Goal: Information Seeking & Learning: Learn about a topic

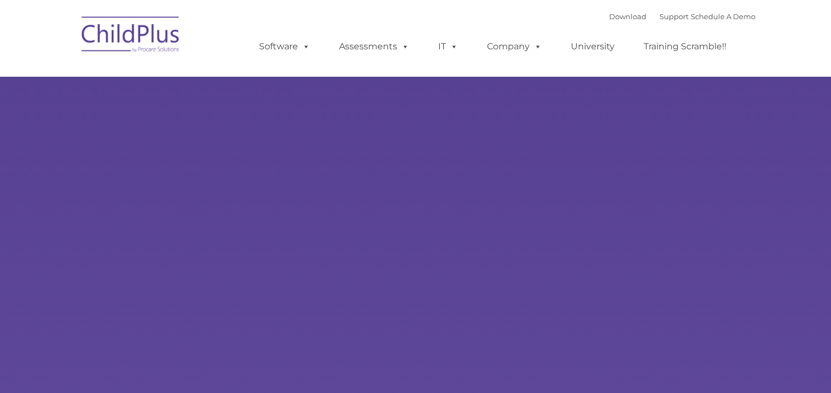
type input ""
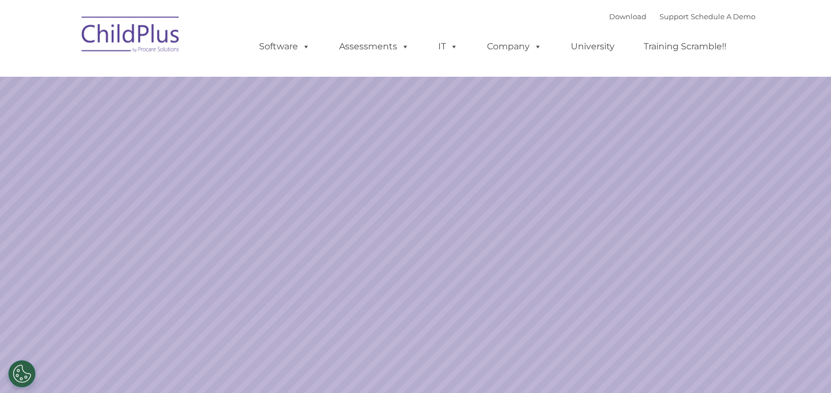
select select "MEDIUM"
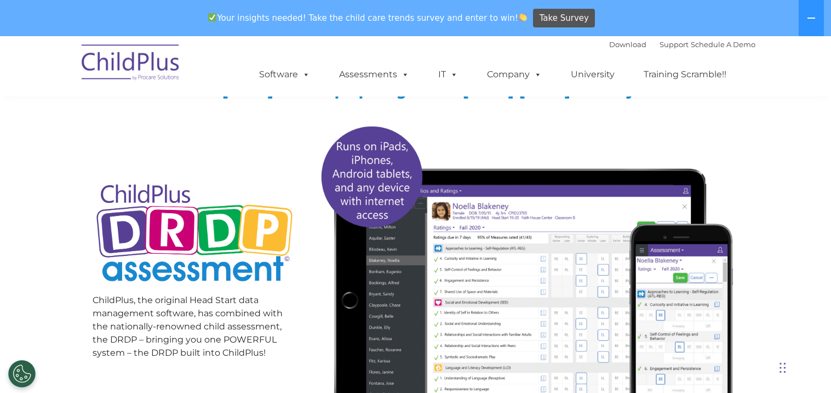
scroll to position [92, 0]
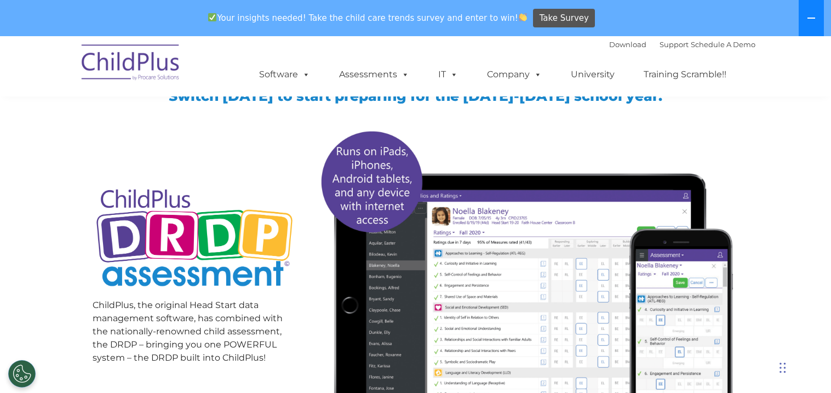
click at [807, 19] on icon at bounding box center [811, 18] width 9 height 9
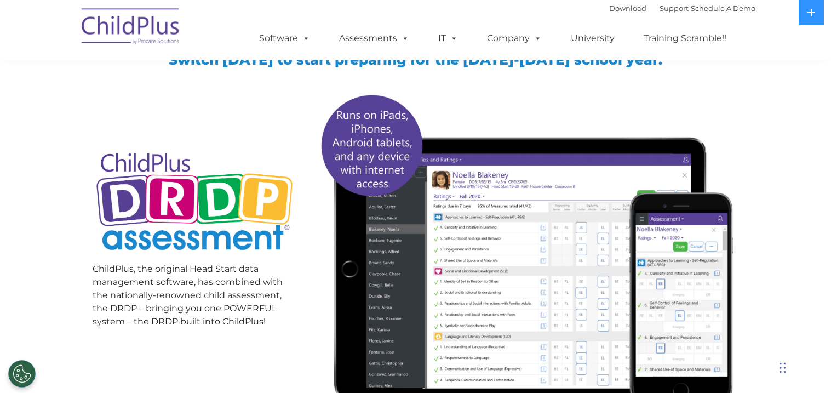
click at [57, 275] on div "Take Advantage of a Single Tracking System Switch today to start preparing for …" at bounding box center [415, 191] width 831 height 479
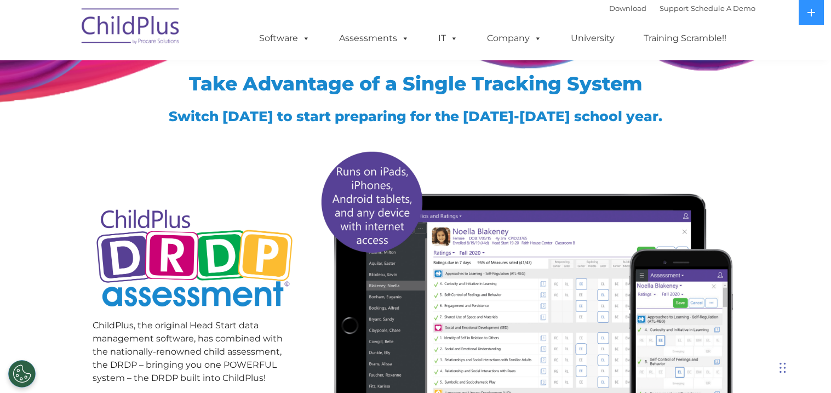
scroll to position [0, 0]
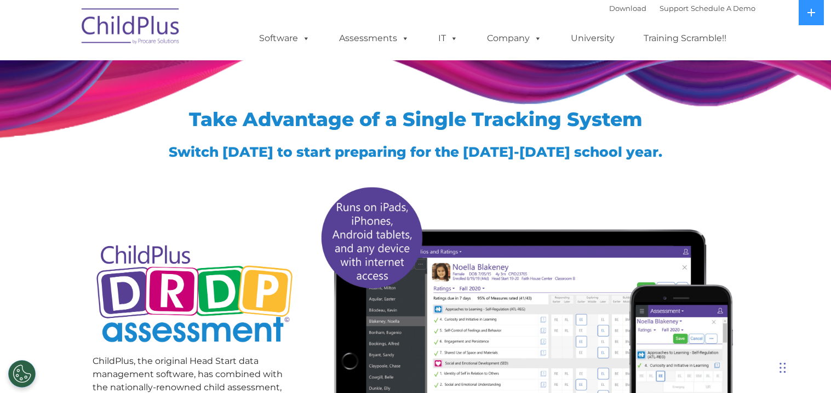
click at [59, 353] on div "Take Advantage of a Single Tracking System Switch today to start preparing for …" at bounding box center [415, 283] width 831 height 479
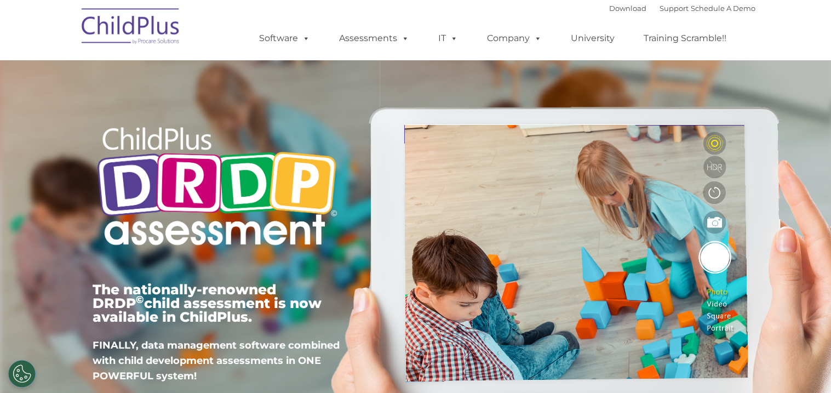
type input ""
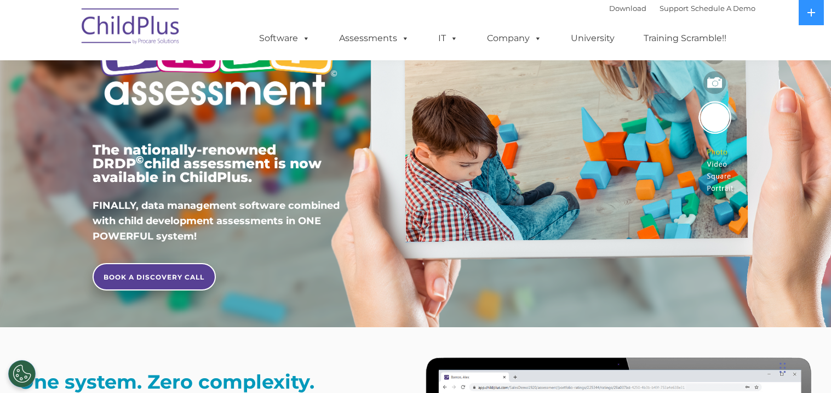
scroll to position [148, 0]
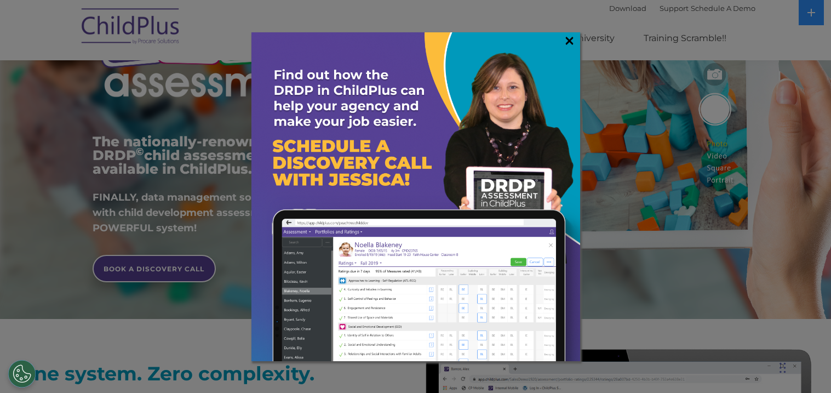
click at [568, 44] on link "×" at bounding box center [569, 40] width 13 height 11
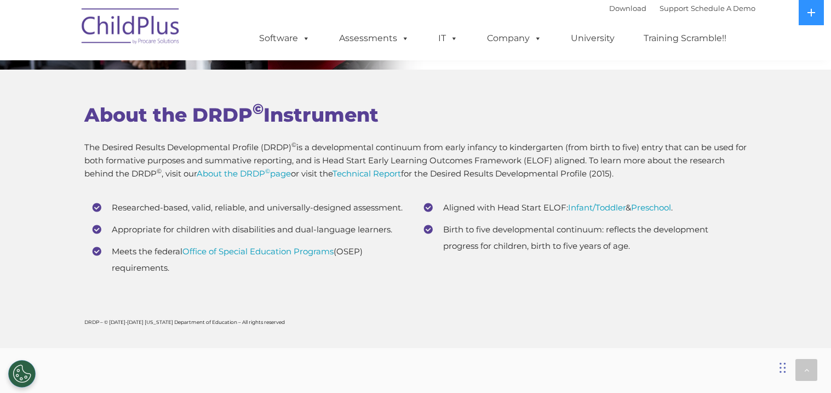
scroll to position [4069, 0]
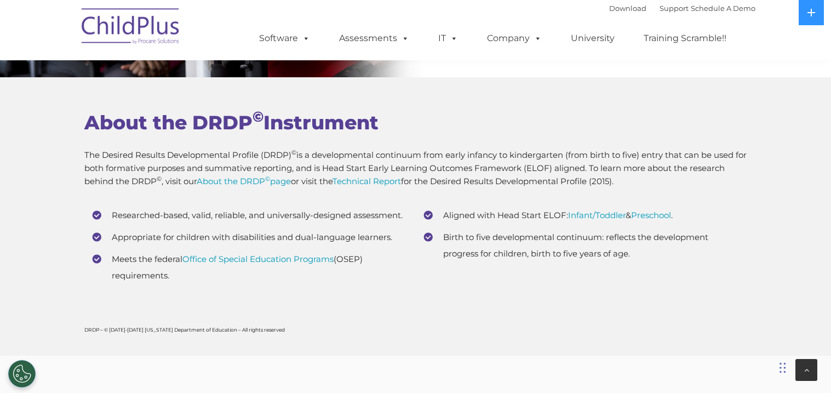
click at [802, 365] on div at bounding box center [806, 370] width 22 height 22
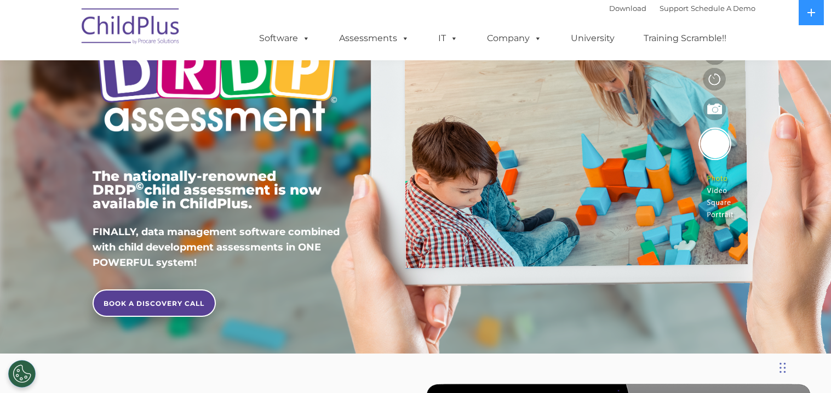
scroll to position [0, 0]
